Goal: Navigation & Orientation: Find specific page/section

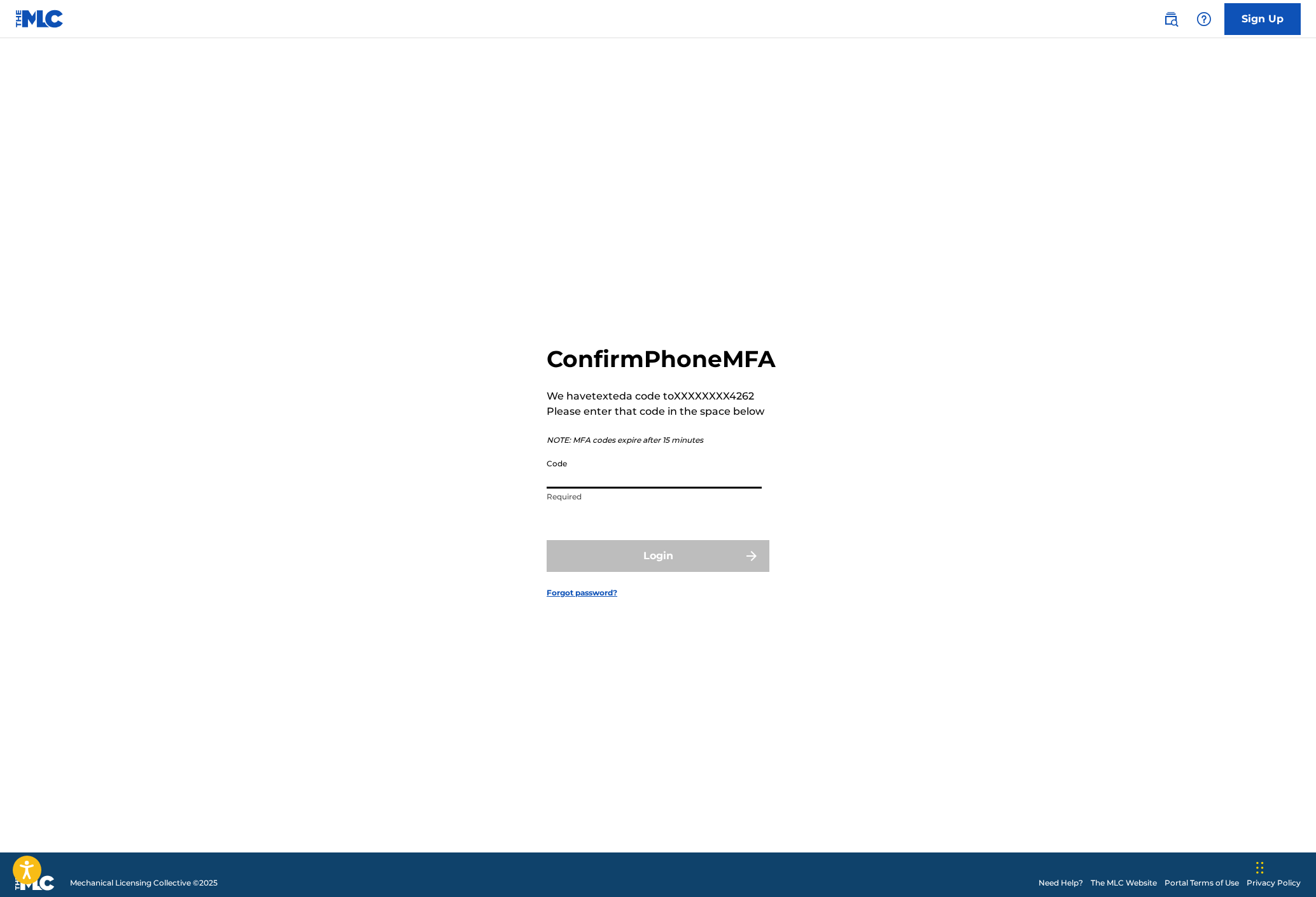
click at [551, 488] on input "Code" at bounding box center [654, 471] width 215 height 37
type input "528483"
click at [649, 572] on button "Login" at bounding box center [658, 556] width 223 height 32
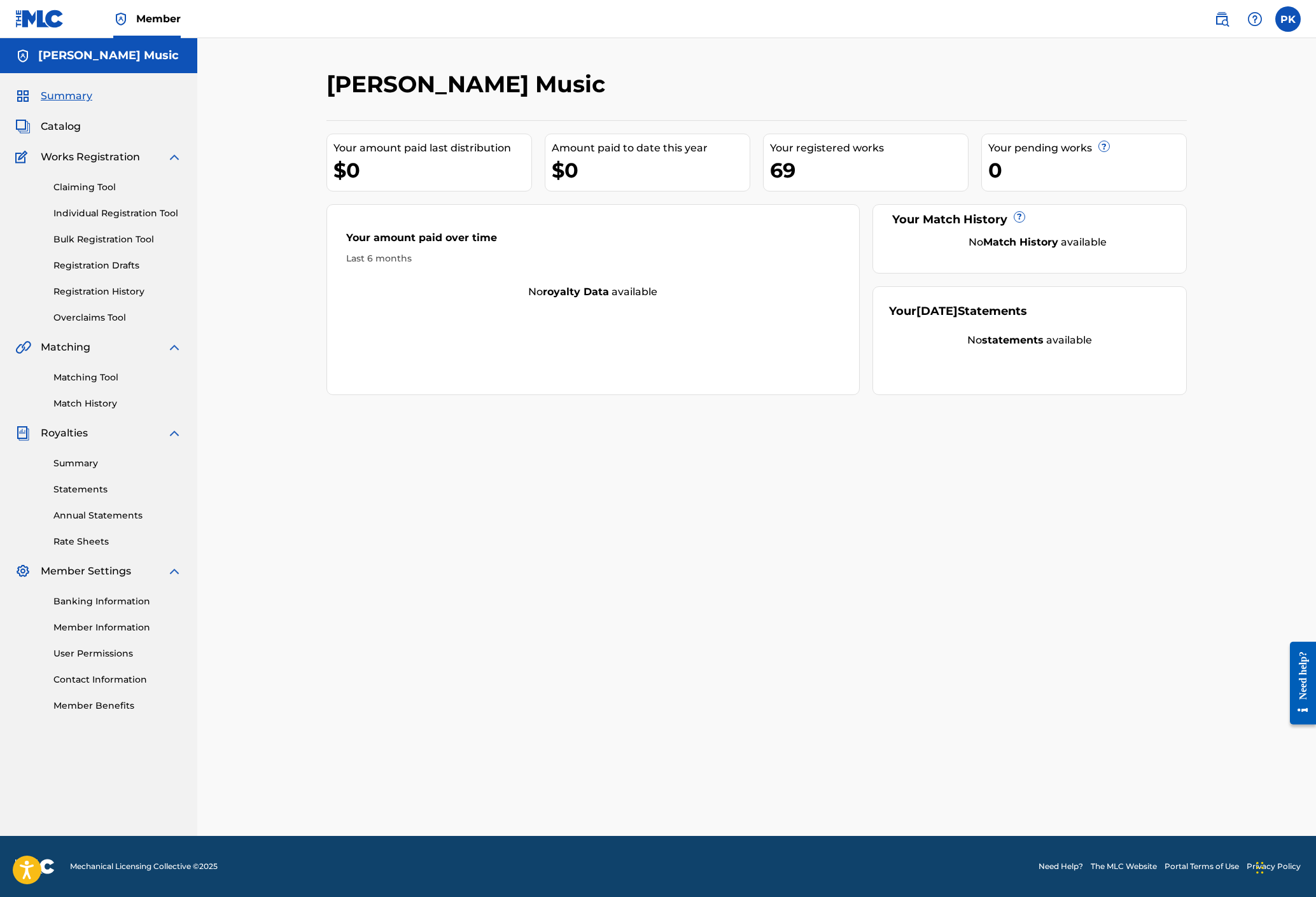
scroll to position [383, 0]
click at [135, 482] on link "Statements" at bounding box center [118, 489] width 129 height 13
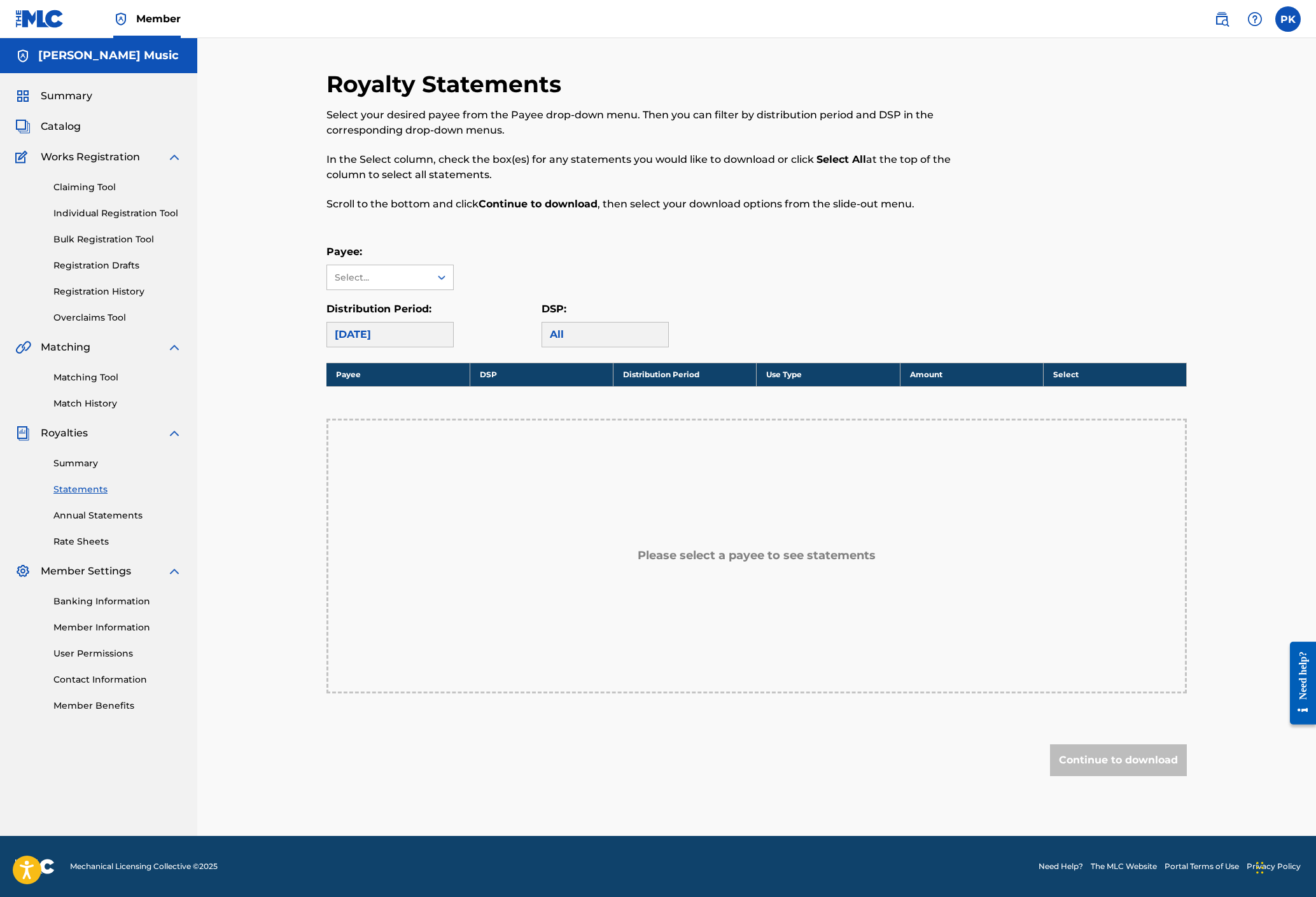
click at [92, 104] on span "Summary" at bounding box center [66, 95] width 52 height 15
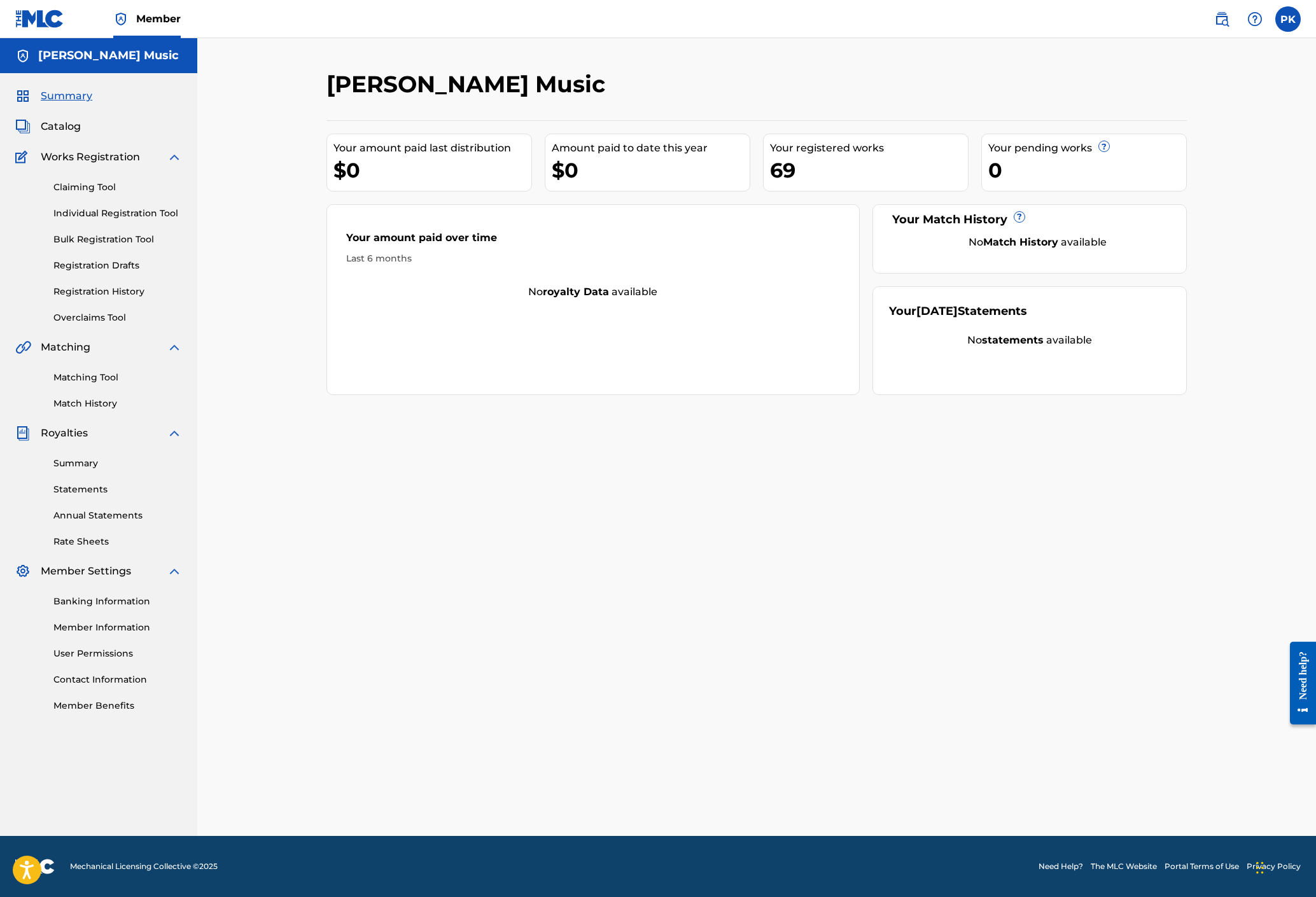
scroll to position [396, 0]
click at [135, 626] on link "Member Information" at bounding box center [118, 627] width 129 height 13
